Goal: Information Seeking & Learning: Learn about a topic

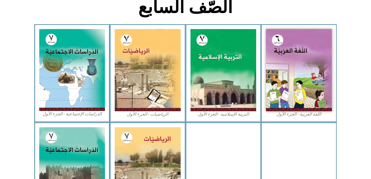
scroll to position [150, 0]
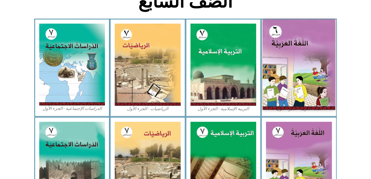
click at [304, 47] on img at bounding box center [299, 65] width 72 height 90
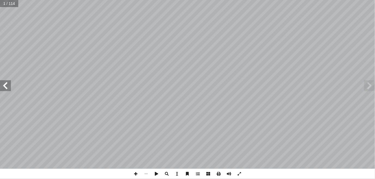
click at [4, 88] on span at bounding box center [5, 85] width 11 height 11
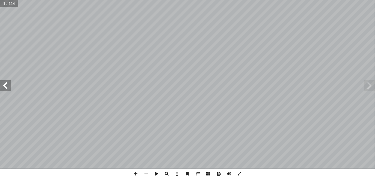
click at [4, 88] on span at bounding box center [5, 85] width 11 height 11
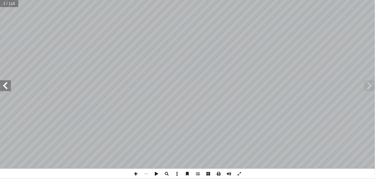
click at [4, 88] on span at bounding box center [5, 85] width 11 height 11
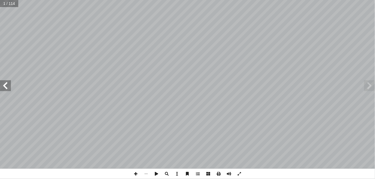
click at [4, 88] on span at bounding box center [5, 85] width 11 height 11
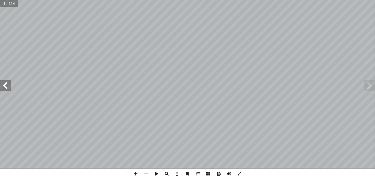
click at [4, 88] on span at bounding box center [5, 85] width 11 height 11
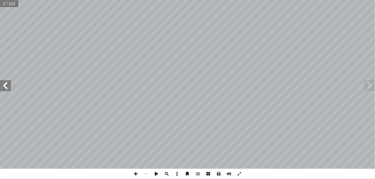
click at [4, 88] on span at bounding box center [5, 85] width 11 height 11
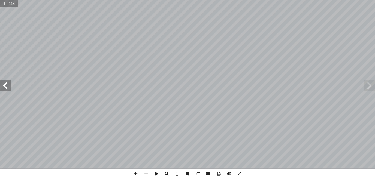
click at [4, 88] on span at bounding box center [5, 85] width 11 height 11
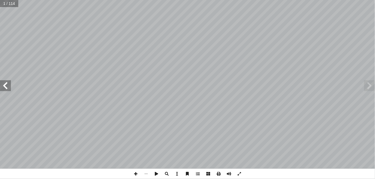
click at [4, 88] on span at bounding box center [5, 85] width 11 height 11
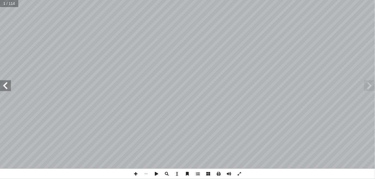
click at [4, 88] on span at bounding box center [5, 85] width 11 height 11
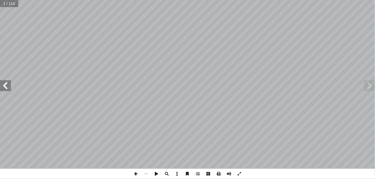
click at [4, 88] on span at bounding box center [5, 85] width 11 height 11
click at [370, 89] on span at bounding box center [369, 85] width 11 height 11
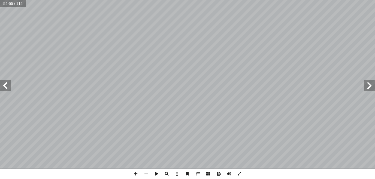
click at [370, 89] on span at bounding box center [369, 85] width 11 height 11
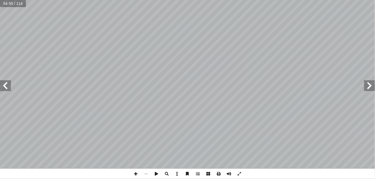
click at [370, 89] on span at bounding box center [369, 85] width 11 height 11
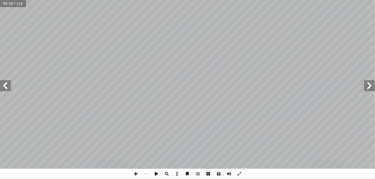
click at [370, 89] on span at bounding box center [369, 85] width 11 height 11
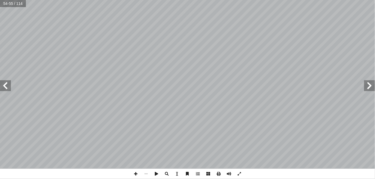
click at [370, 89] on span at bounding box center [369, 85] width 11 height 11
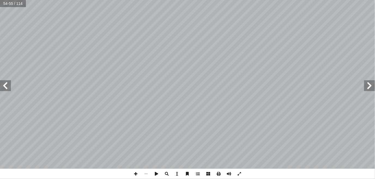
click at [370, 89] on span at bounding box center [369, 85] width 11 height 11
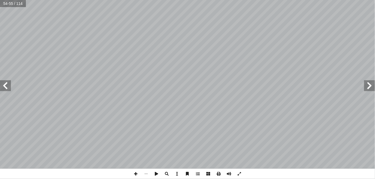
click at [370, 89] on span at bounding box center [369, 85] width 11 height 11
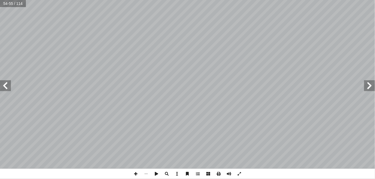
click at [370, 89] on span at bounding box center [369, 85] width 11 height 11
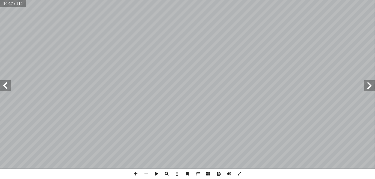
click at [370, 89] on span at bounding box center [369, 85] width 11 height 11
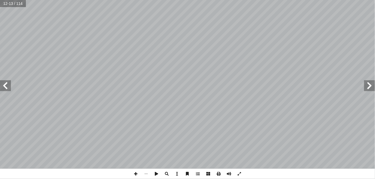
click at [370, 89] on span at bounding box center [369, 85] width 11 height 11
click at [7, 88] on span at bounding box center [5, 85] width 11 height 11
click at [9, 87] on span at bounding box center [5, 85] width 11 height 11
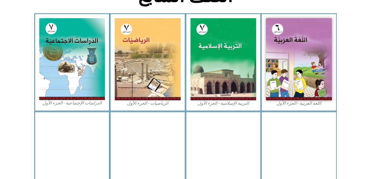
scroll to position [155, 0]
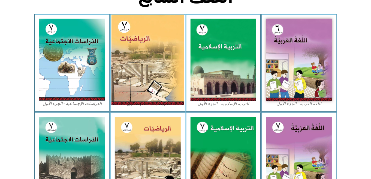
click at [146, 63] on img at bounding box center [147, 60] width 72 height 90
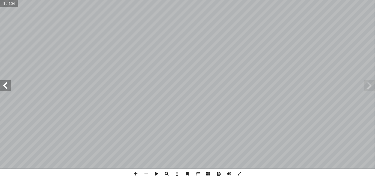
click at [5, 87] on span at bounding box center [5, 85] width 11 height 11
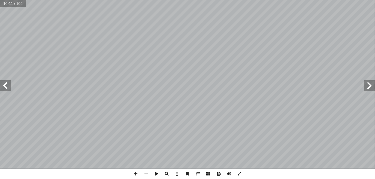
click at [5, 87] on span at bounding box center [5, 85] width 11 height 11
click at [4, 88] on span at bounding box center [5, 85] width 11 height 11
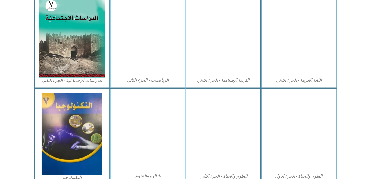
scroll to position [307, 0]
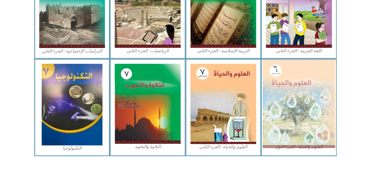
click at [283, 106] on img at bounding box center [299, 104] width 72 height 88
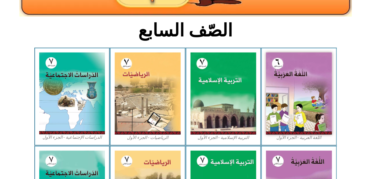
scroll to position [115, 0]
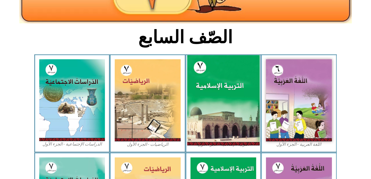
click at [226, 104] on img at bounding box center [223, 100] width 72 height 90
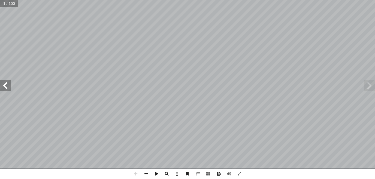
click at [8, 86] on span at bounding box center [5, 85] width 11 height 11
click at [6, 82] on span at bounding box center [5, 85] width 11 height 11
click at [10, 83] on span at bounding box center [5, 85] width 11 height 11
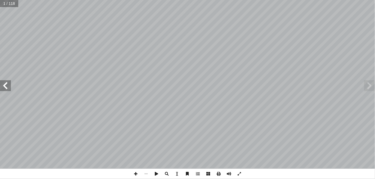
click at [10, 83] on span at bounding box center [5, 85] width 11 height 11
click at [8, 84] on span at bounding box center [5, 85] width 11 height 11
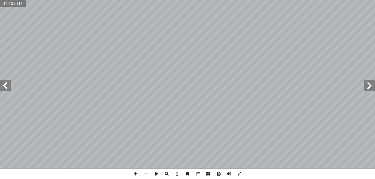
click at [8, 86] on span at bounding box center [5, 85] width 11 height 11
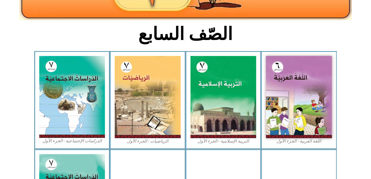
scroll to position [119, 0]
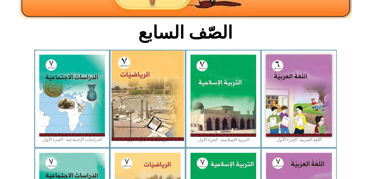
click at [163, 87] on img at bounding box center [147, 96] width 72 height 90
